Goal: Transaction & Acquisition: Purchase product/service

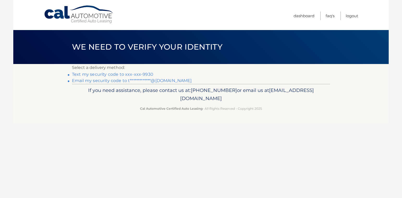
click at [147, 75] on link "Text my security code to xxx-xxx-9930" at bounding box center [112, 74] width 81 height 5
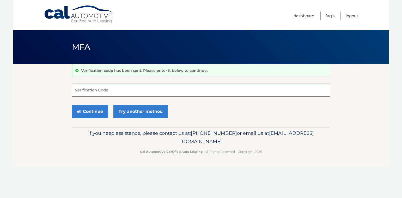
click at [97, 88] on input "Verification Code" at bounding box center [201, 89] width 258 height 13
type input "733051"
click at [91, 112] on button "Continue" at bounding box center [90, 111] width 36 height 13
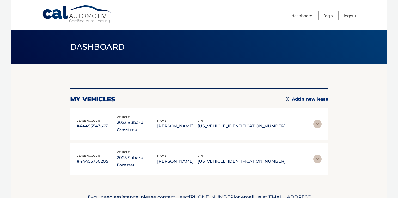
click at [89, 158] on p "#44455750205" at bounding box center [97, 161] width 40 height 7
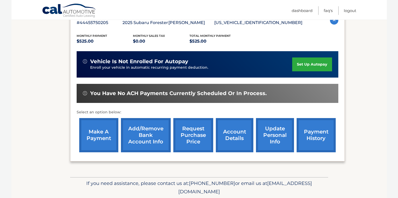
scroll to position [146, 0]
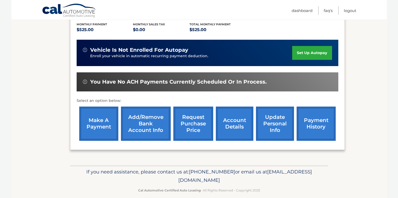
click at [97, 118] on link "make a payment" at bounding box center [98, 123] width 39 height 34
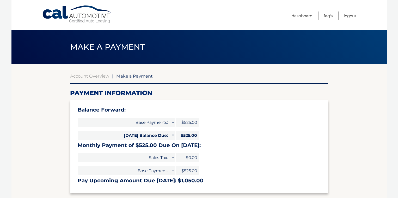
select select "ZjNkNGUwMWQtZTM4Mi00YmQzLTg2NWEtOWI5OWI3ODdkZTBl"
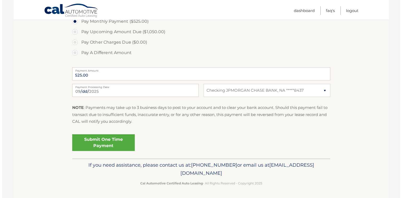
scroll to position [197, 0]
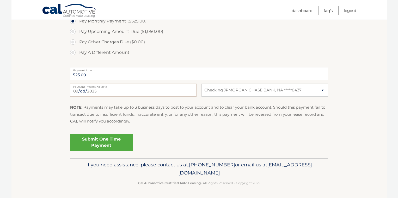
click at [99, 138] on link "Submit One Time Payment" at bounding box center [101, 142] width 63 height 17
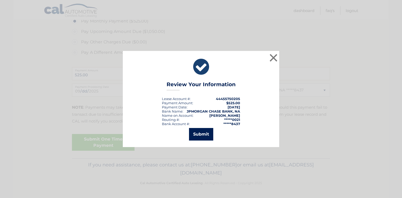
click at [199, 134] on button "Submit" at bounding box center [201, 134] width 24 height 13
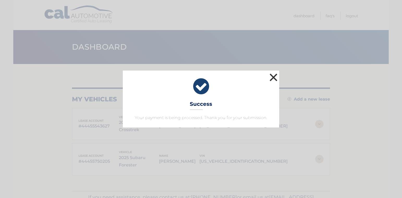
click at [272, 75] on button "×" at bounding box center [273, 77] width 10 height 10
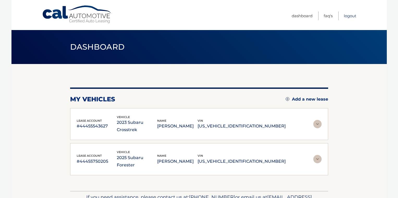
click at [349, 16] on link "Logout" at bounding box center [350, 15] width 13 height 9
